Goal: Check status: Check status

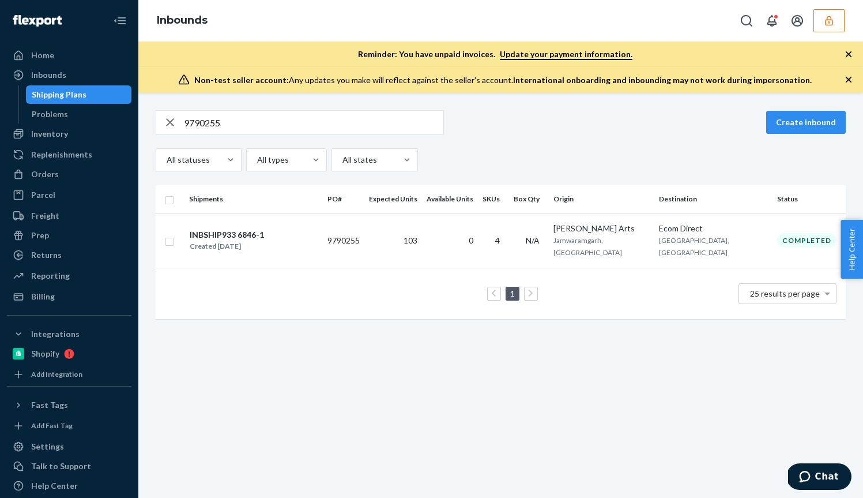
click at [818, 21] on button "button" at bounding box center [828, 20] width 31 height 23
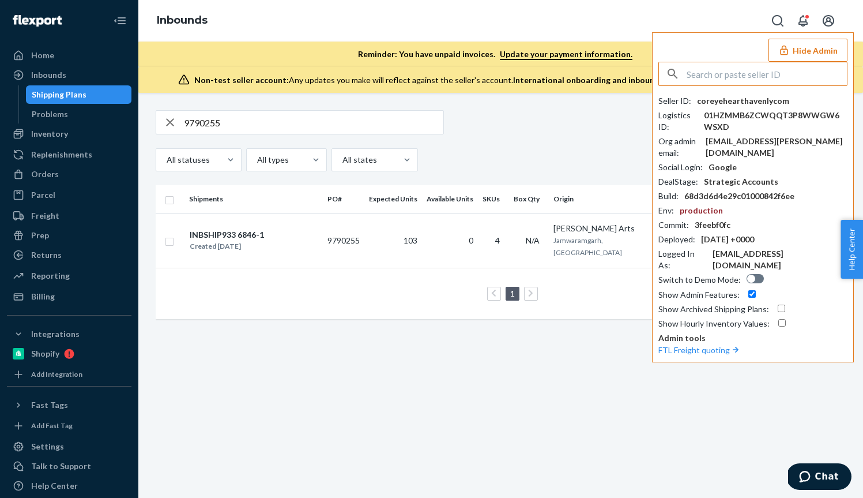
click at [761, 79] on input "text" at bounding box center [767, 73] width 160 height 23
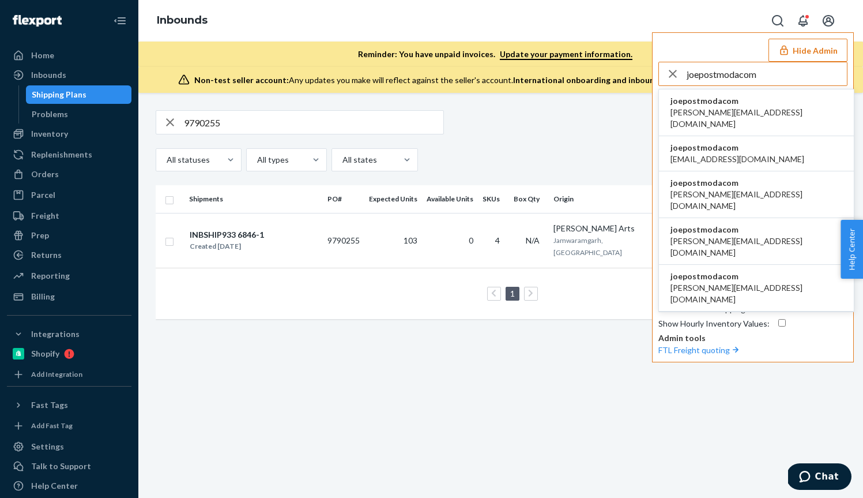
type input "joepostmodacom"
click at [747, 102] on span "joepostmodacom" at bounding box center [756, 101] width 172 height 12
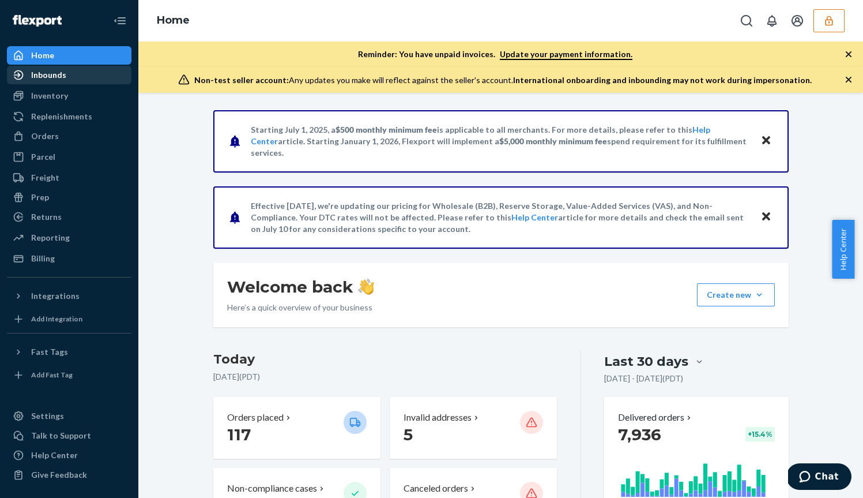
click at [64, 74] on div "Inbounds" at bounding box center [48, 75] width 35 height 12
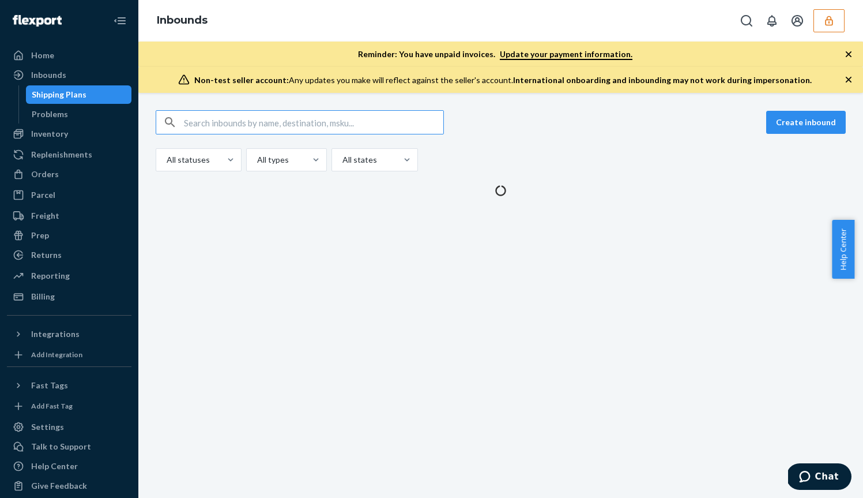
click at [211, 126] on input "text" at bounding box center [313, 122] width 259 height 23
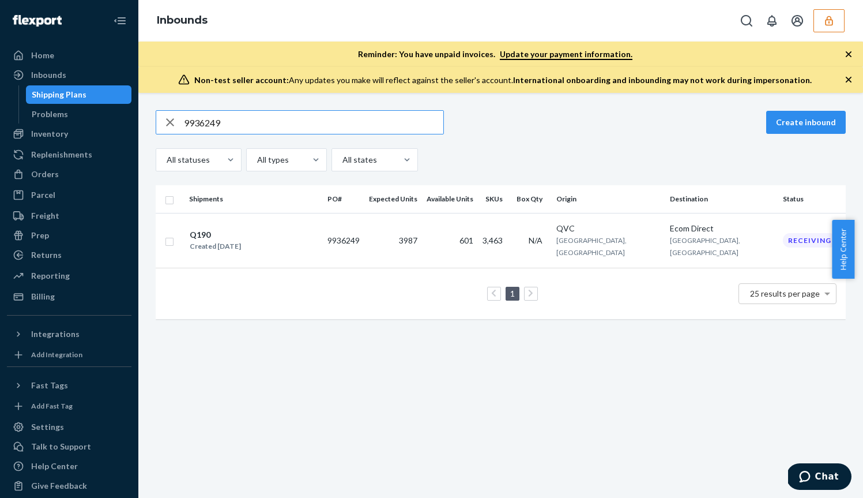
click at [248, 122] on input "9936249" at bounding box center [313, 122] width 259 height 23
paste input "88"
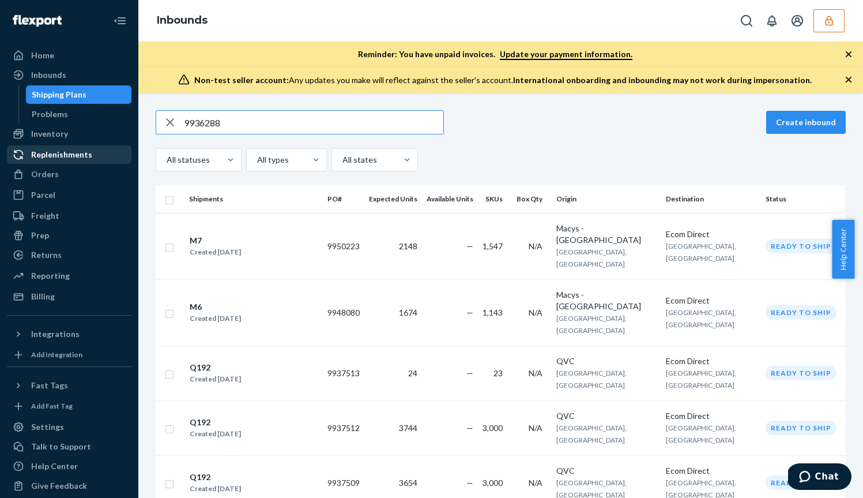
type input "9936288"
click at [830, 22] on icon "button" at bounding box center [829, 21] width 12 height 12
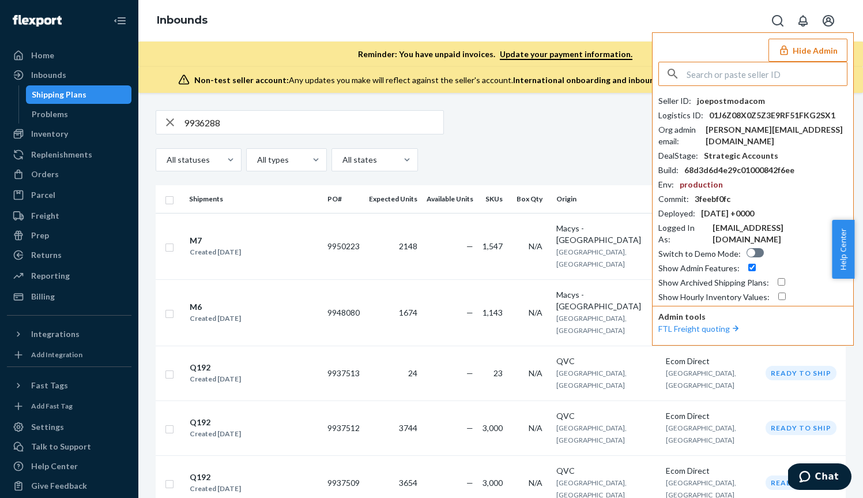
drag, startPoint x: 724, startPoint y: 82, endPoint x: 718, endPoint y: 79, distance: 6.2
click at [720, 81] on input "text" at bounding box center [767, 73] width 160 height 23
click at [717, 76] on input "text" at bounding box center [767, 73] width 160 height 23
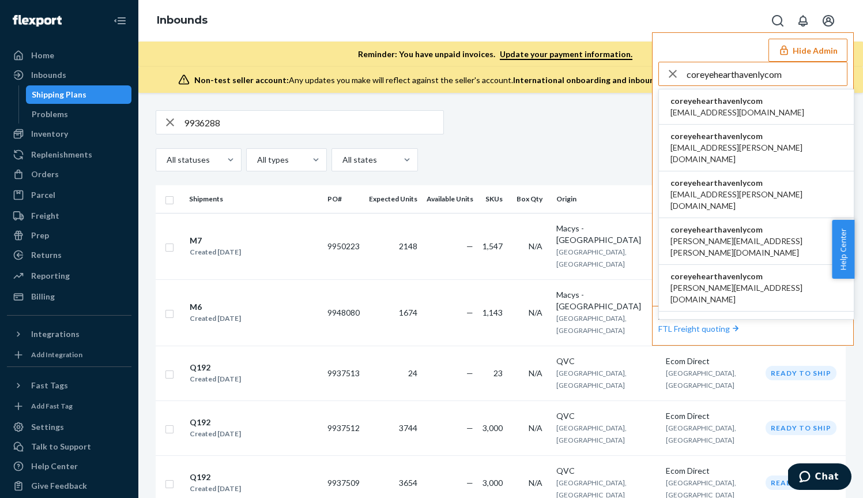
type input "coreyehearthavenlycom"
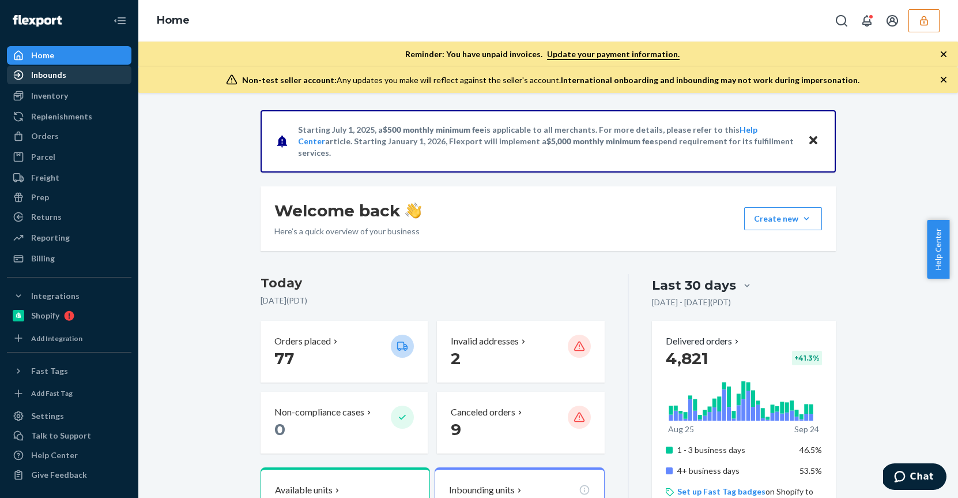
click at [64, 78] on div "Inbounds" at bounding box center [48, 75] width 35 height 12
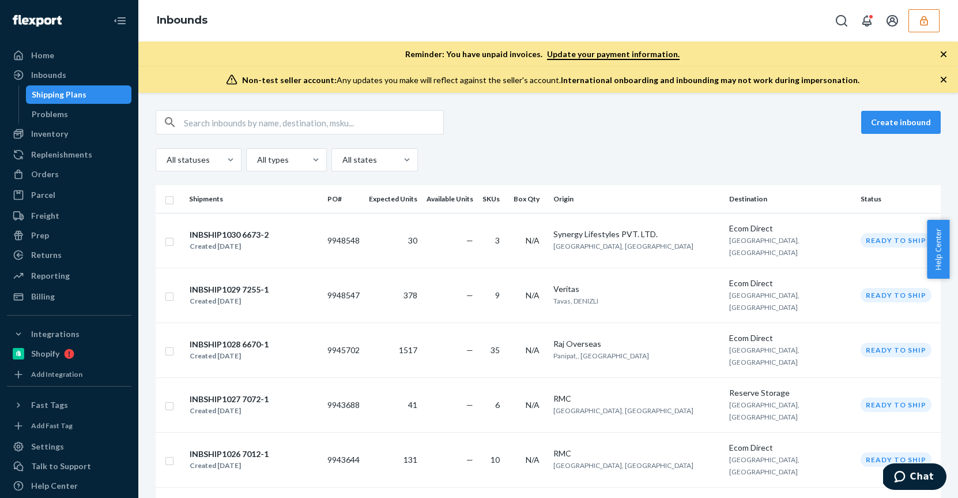
click at [234, 106] on div "Create inbound All statuses All types All states Shipments PO# Expected Units A…" at bounding box center [548, 295] width 820 height 405
click at [233, 120] on input "text" at bounding box center [313, 122] width 259 height 23
paste input "DGYHYRRL592"
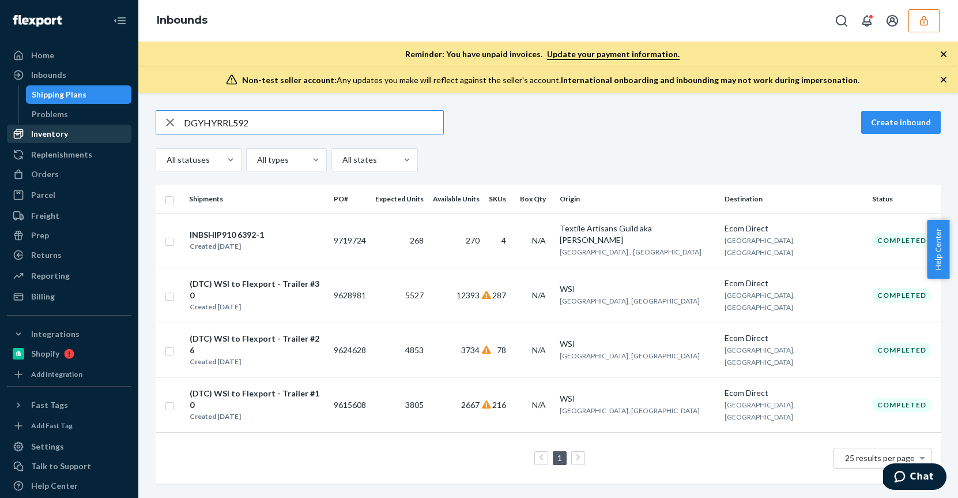
type input "DGYHYRRL592"
click at [104, 138] on div "Inventory" at bounding box center [69, 134] width 122 height 16
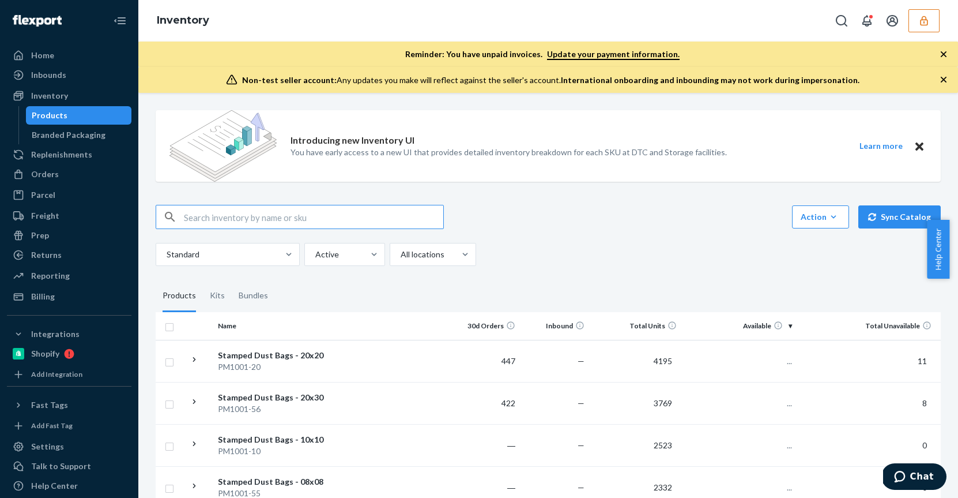
click at [247, 220] on input "text" at bounding box center [313, 216] width 259 height 23
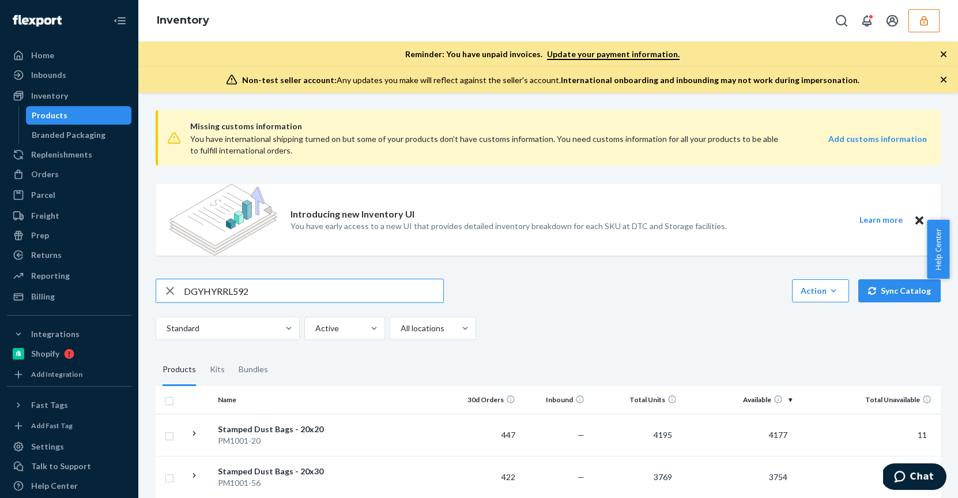
type input "DGYHYRRL592"
click at [320, 217] on p "Introducing new Inventory UI" at bounding box center [353, 214] width 124 height 13
click at [271, 299] on input "DGYHYRRL592" at bounding box center [313, 290] width 259 height 23
